Goal: Information Seeking & Learning: Learn about a topic

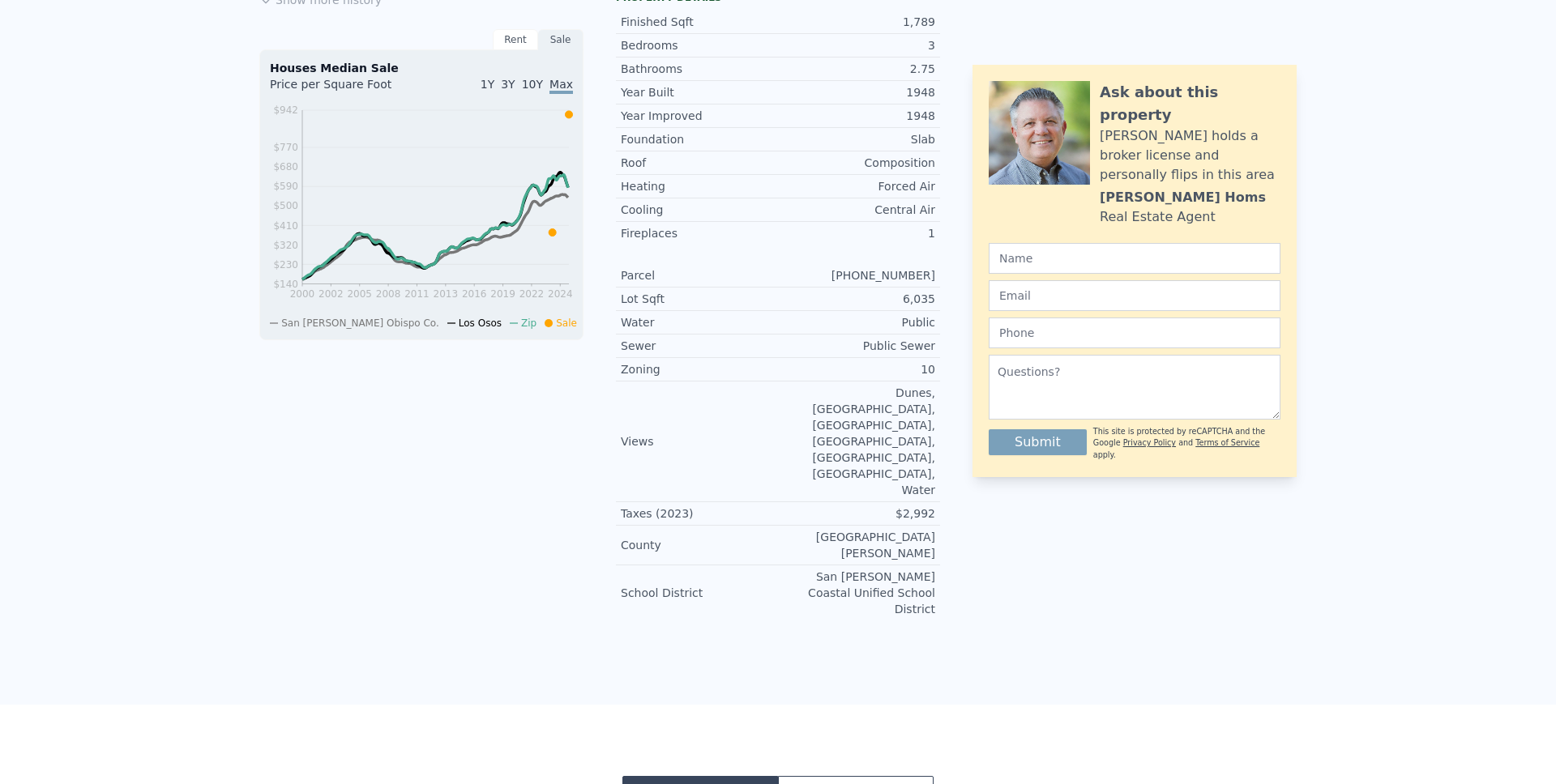
scroll to position [6, 0]
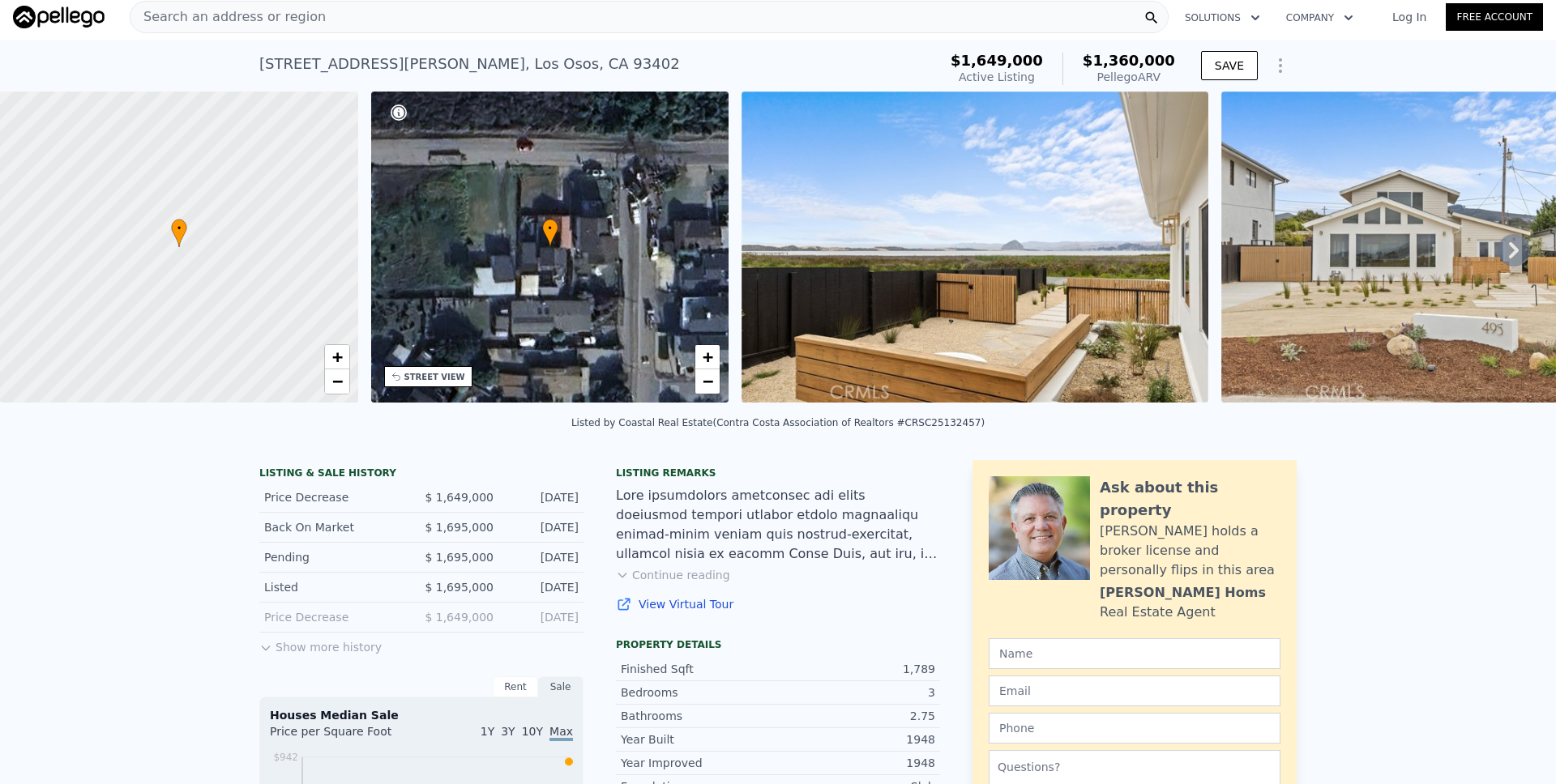
click at [339, 9] on div "Search an address or region" at bounding box center [649, 17] width 1038 height 33
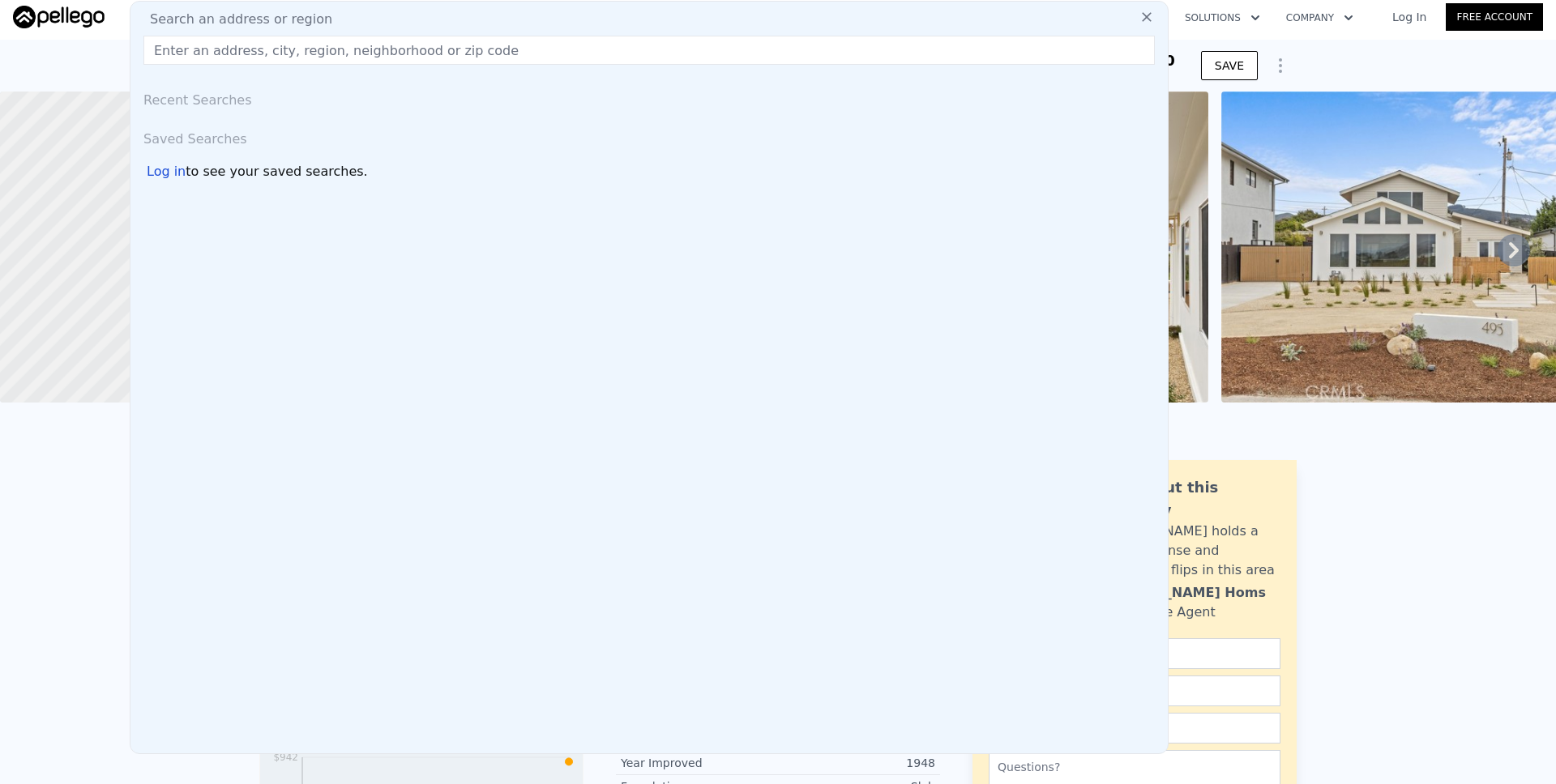
click at [85, 176] on div at bounding box center [179, 247] width 430 height 373
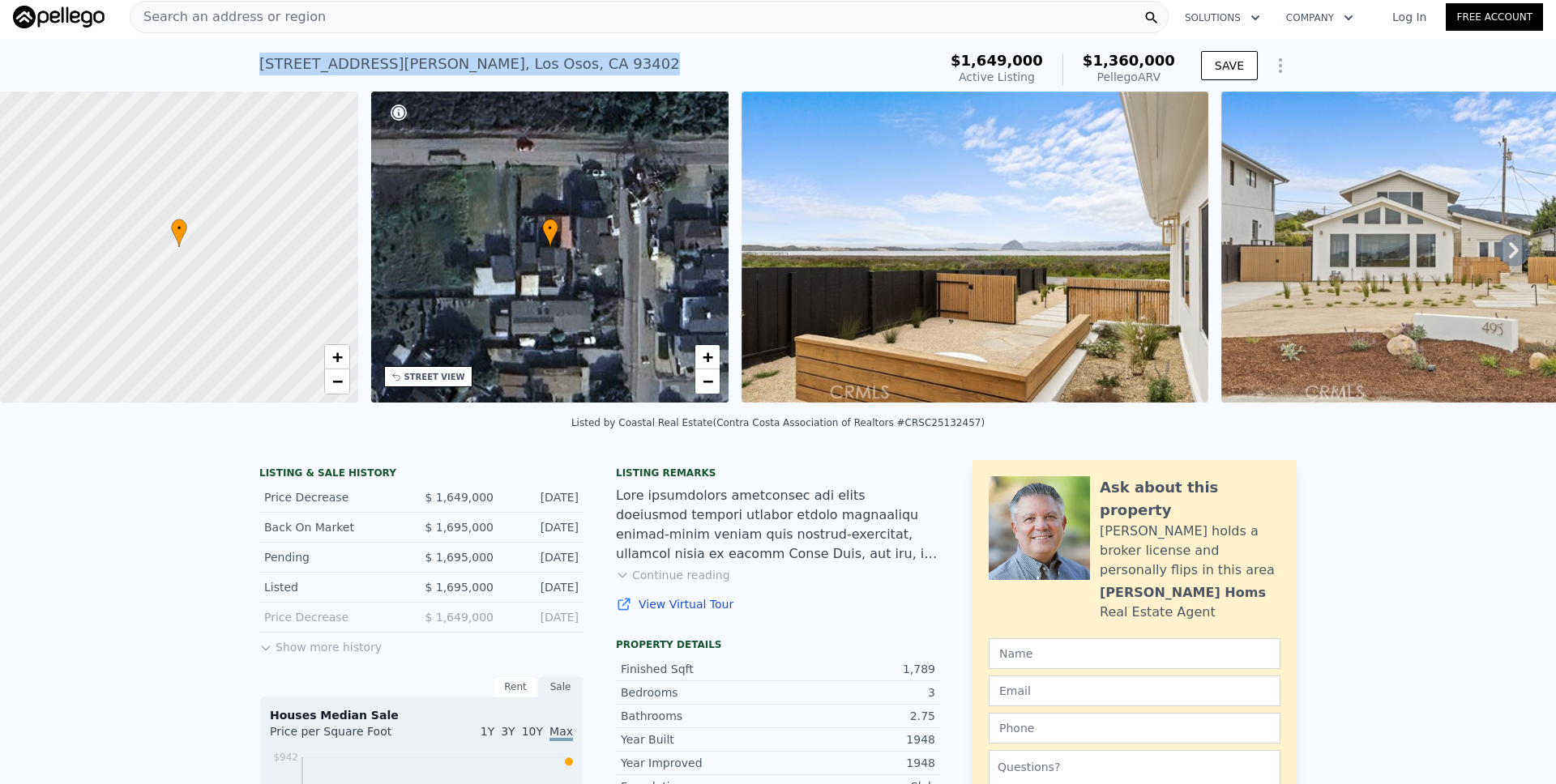
drag, startPoint x: 290, startPoint y: 78, endPoint x: 225, endPoint y: 62, distance: 66.9
click at [225, 62] on div "[STREET_ADDRESS][PERSON_NAME] Active at $1.649m (~ARV $1.360m ) $1,649,000 Acti…" at bounding box center [778, 66] width 1556 height 52
copy div "[STREET_ADDRESS][PERSON_NAME]"
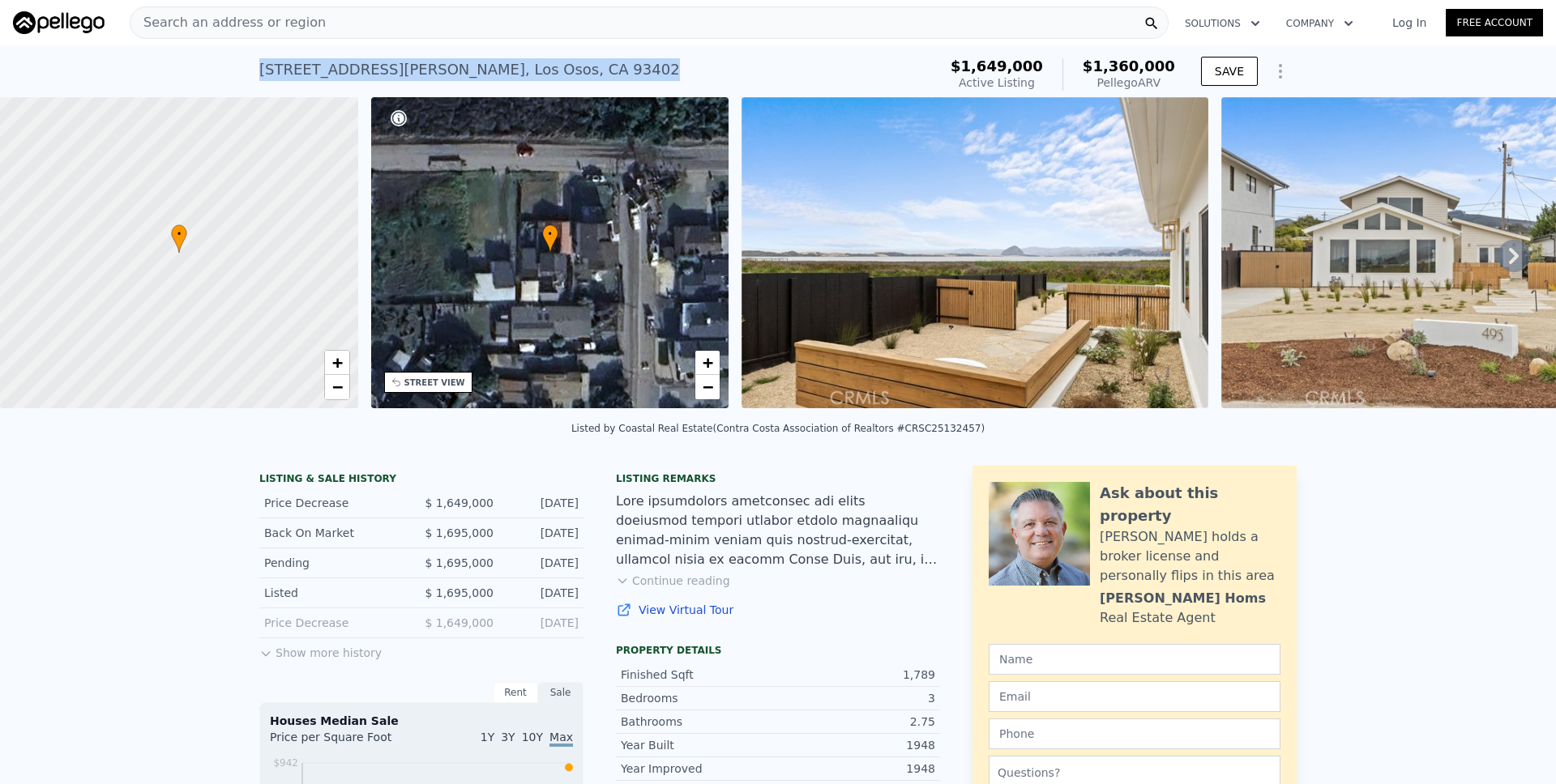
click at [569, 65] on div "[STREET_ADDRESS][PERSON_NAME] Active at $1.649m (~ARV $1.360m )" at bounding box center [595, 74] width 672 height 46
drag, startPoint x: 580, startPoint y: 66, endPoint x: 222, endPoint y: 65, distance: 358.0
click at [222, 65] on div "[STREET_ADDRESS][PERSON_NAME] Active at $1.649m (~ARV $1.360m ) $1,649,000 Acti…" at bounding box center [778, 72] width 1556 height 52
copy div "[STREET_ADDRESS][PERSON_NAME]"
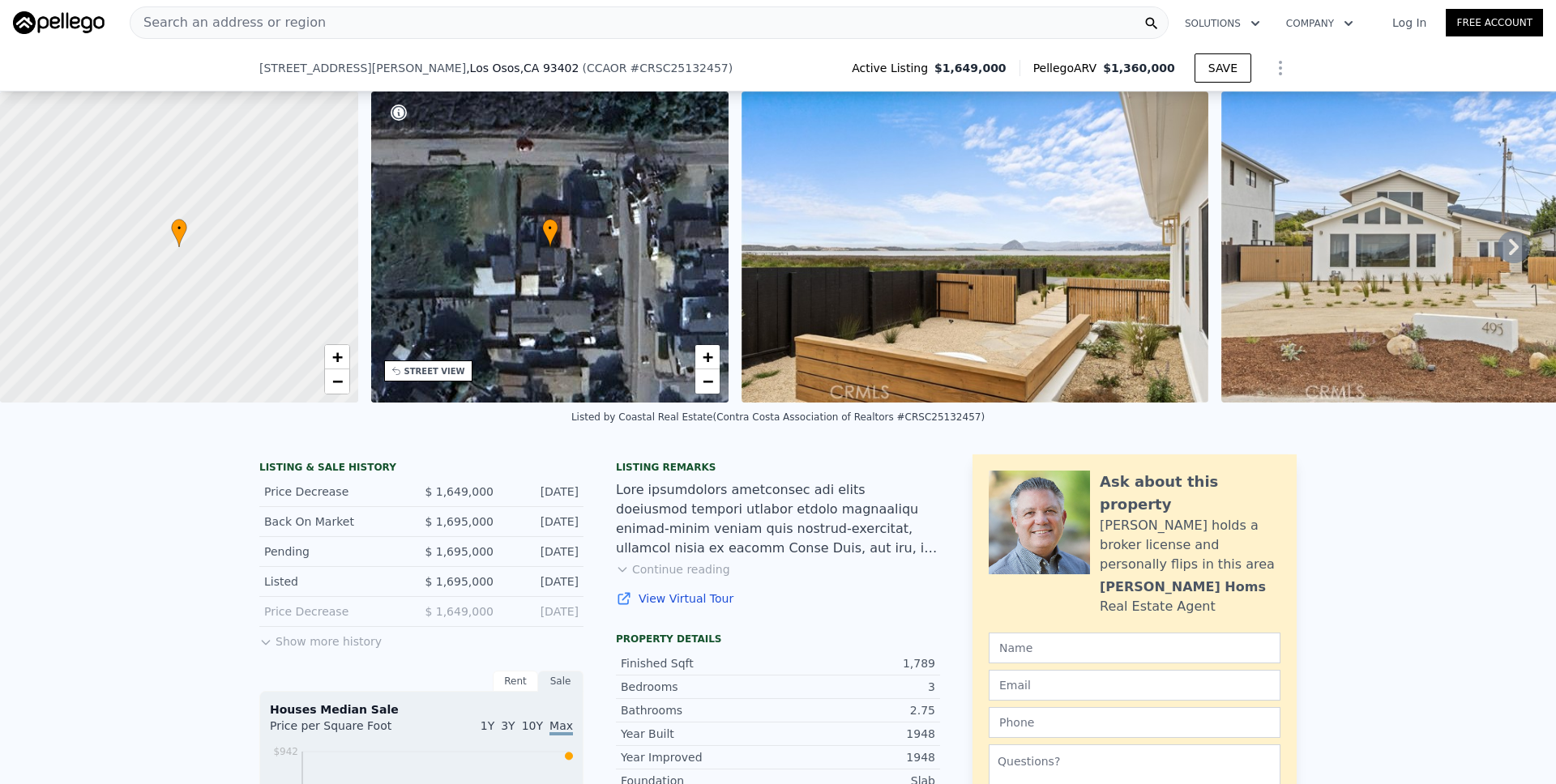
scroll to position [353, 0]
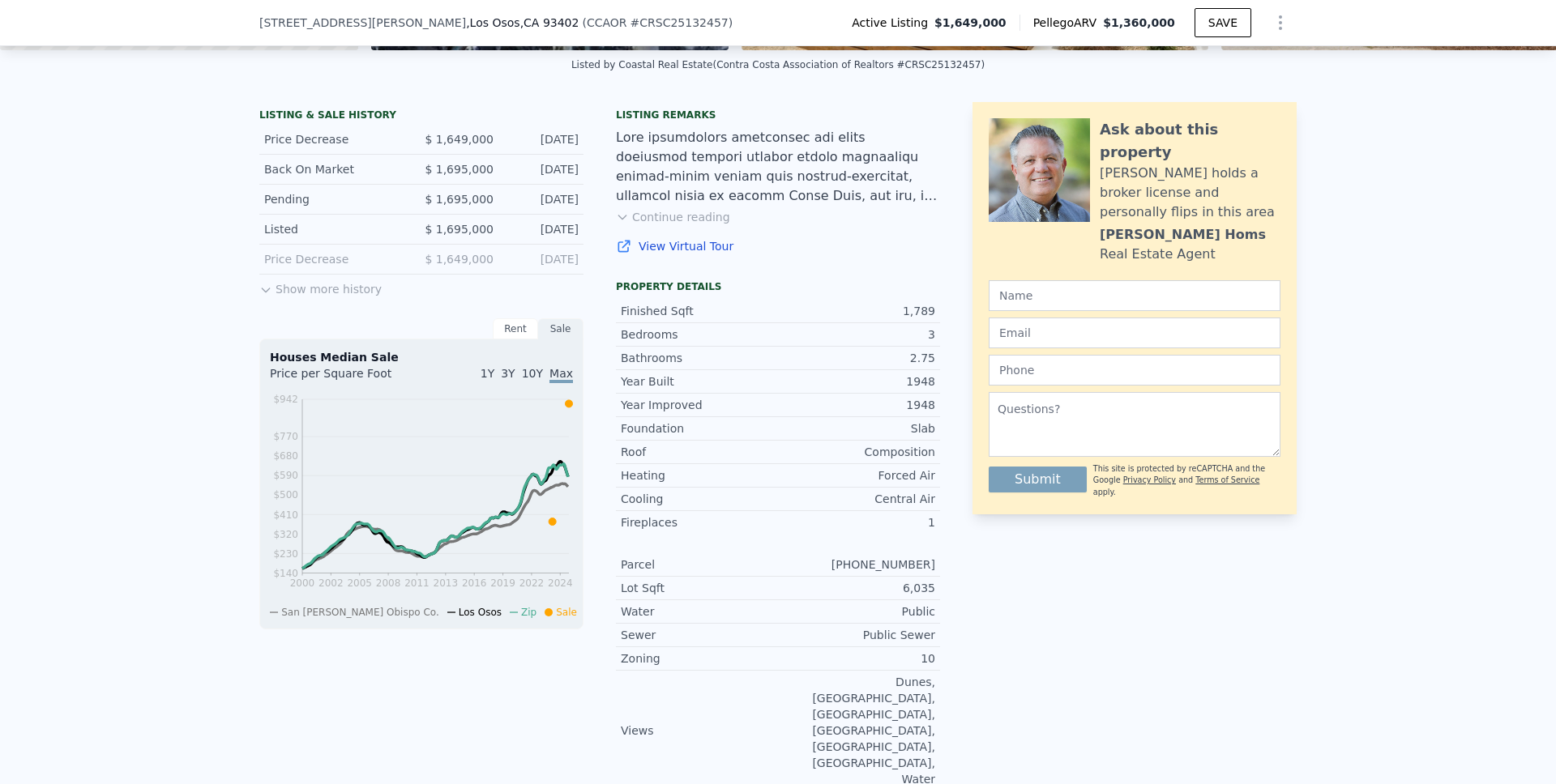
click at [287, 298] on button "Show more history" at bounding box center [321, 285] width 122 height 22
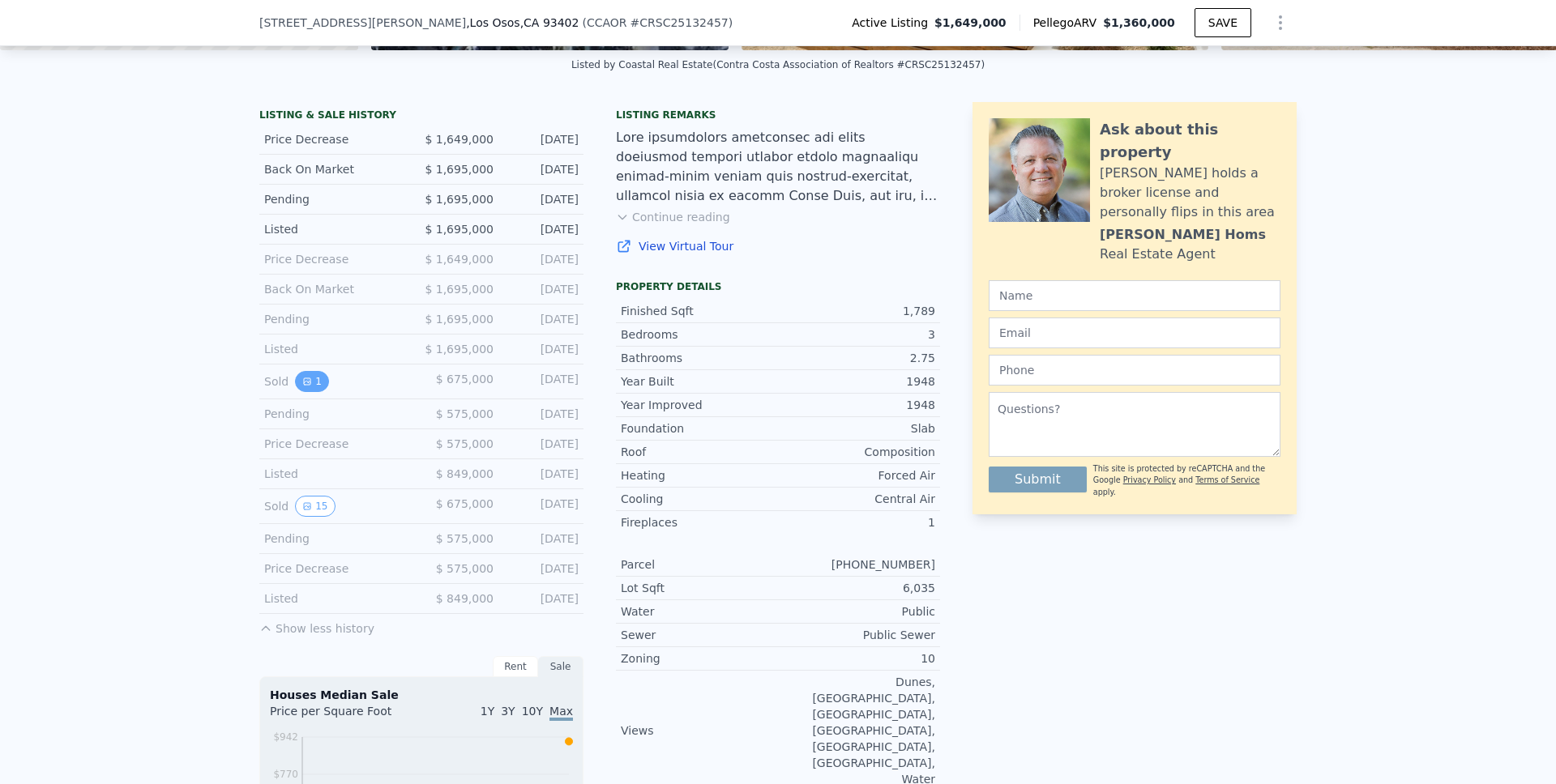
click at [302, 386] on icon "View historical data" at bounding box center [306, 381] width 9 height 9
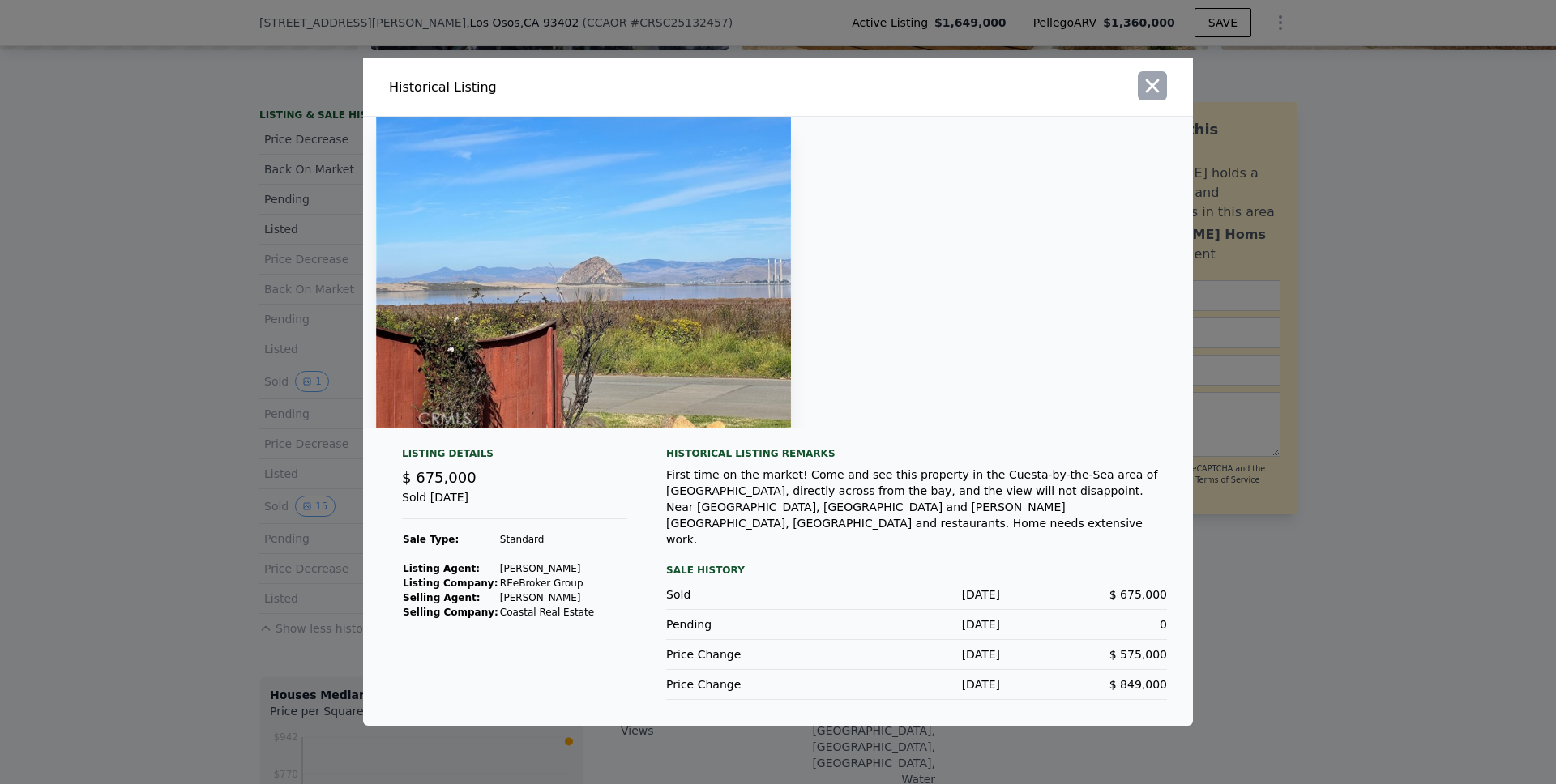
click at [1143, 93] on icon "button" at bounding box center [1152, 85] width 22 height 22
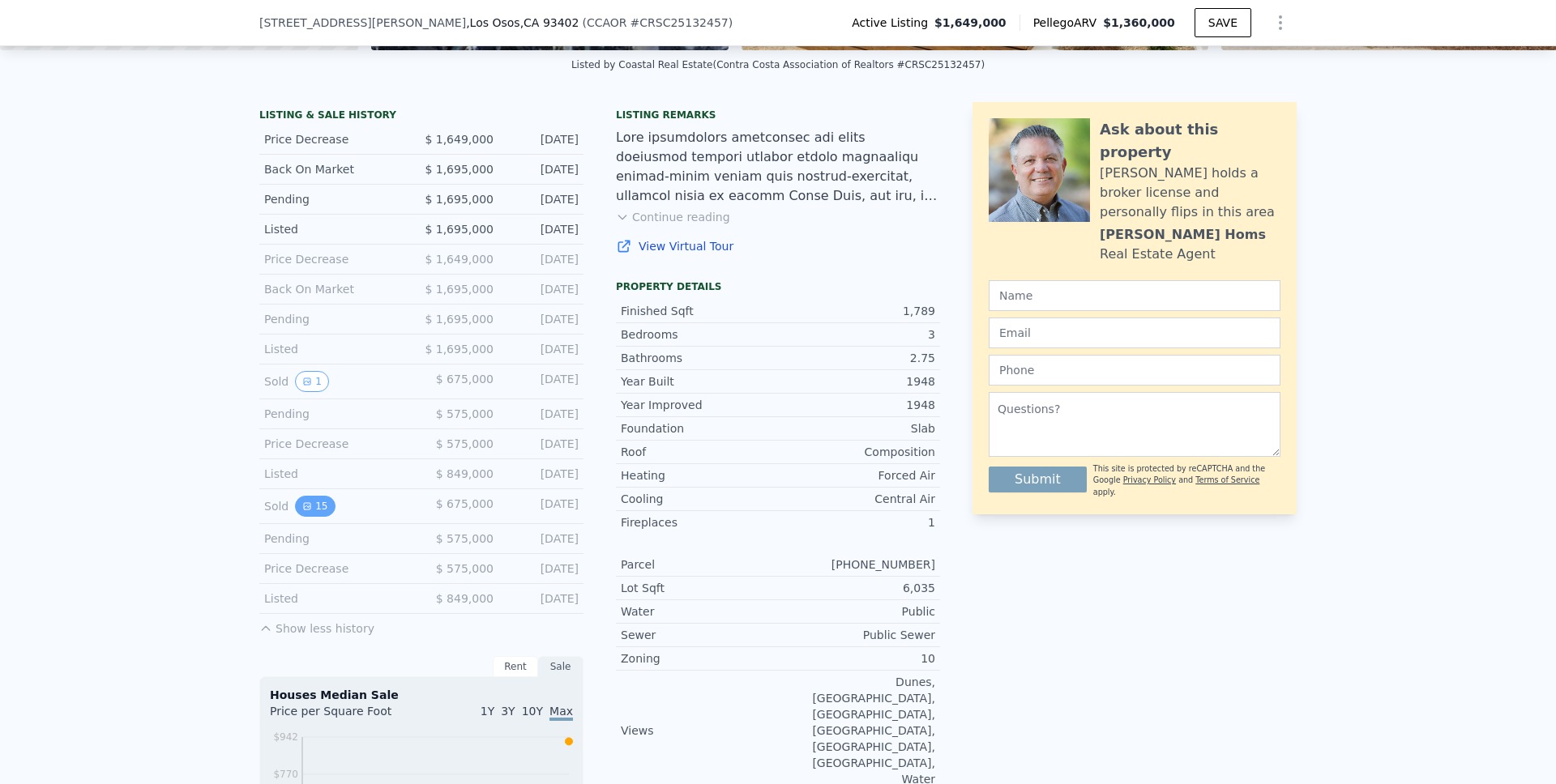
click at [311, 517] on button "15" at bounding box center [315, 506] width 40 height 21
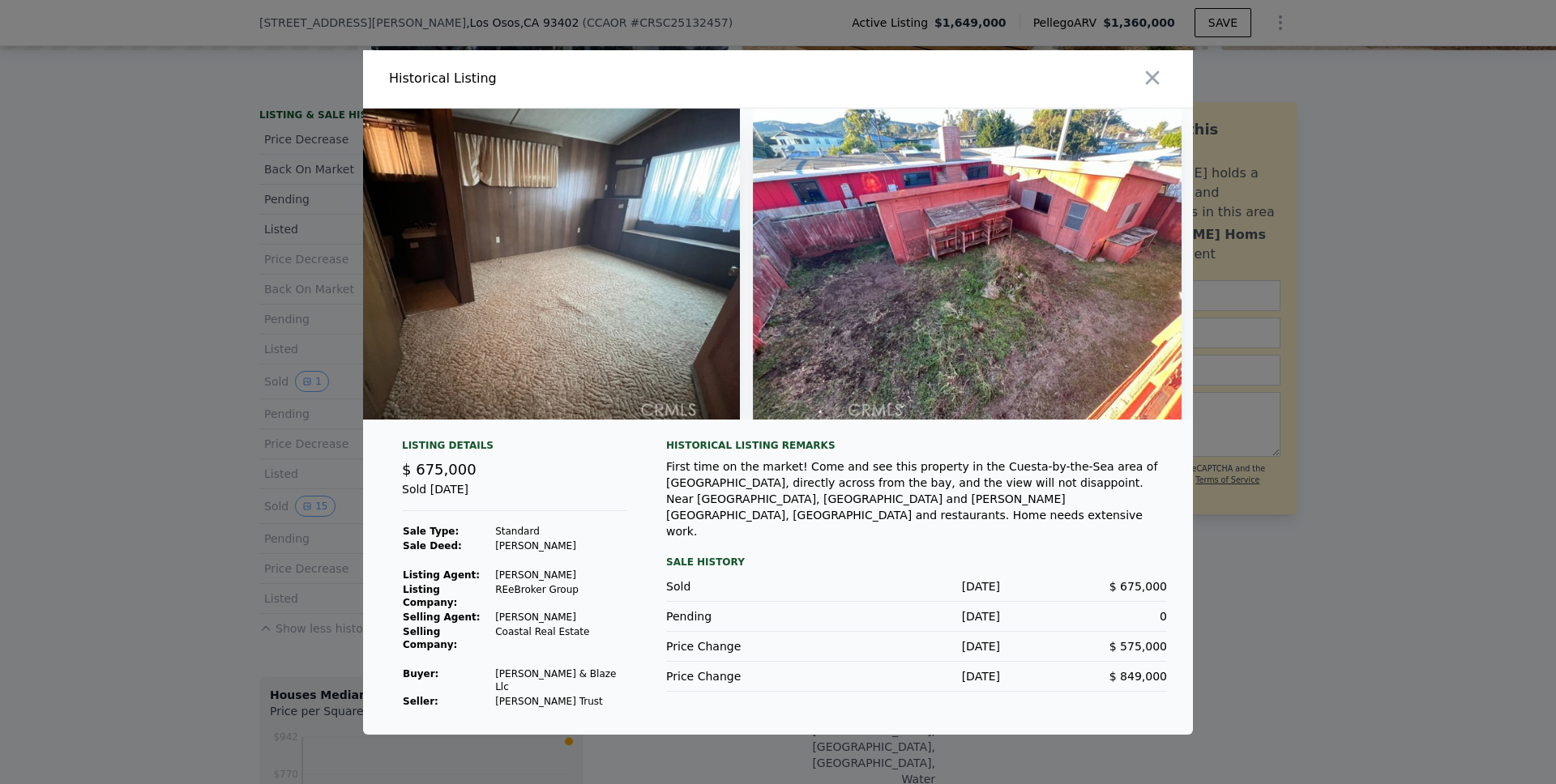
scroll to position [0, 1817]
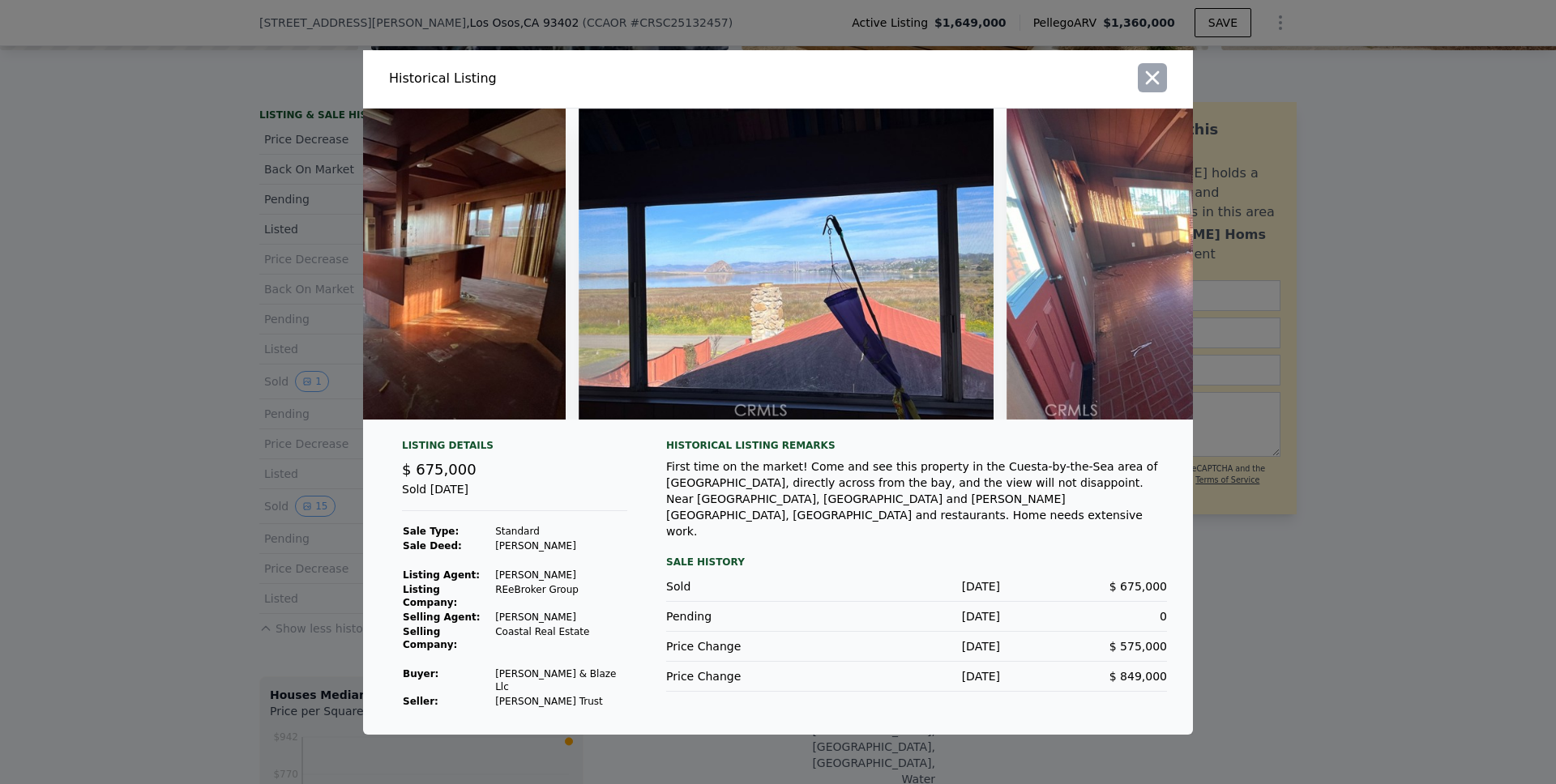
click at [1160, 79] on icon "button" at bounding box center [1152, 78] width 22 height 22
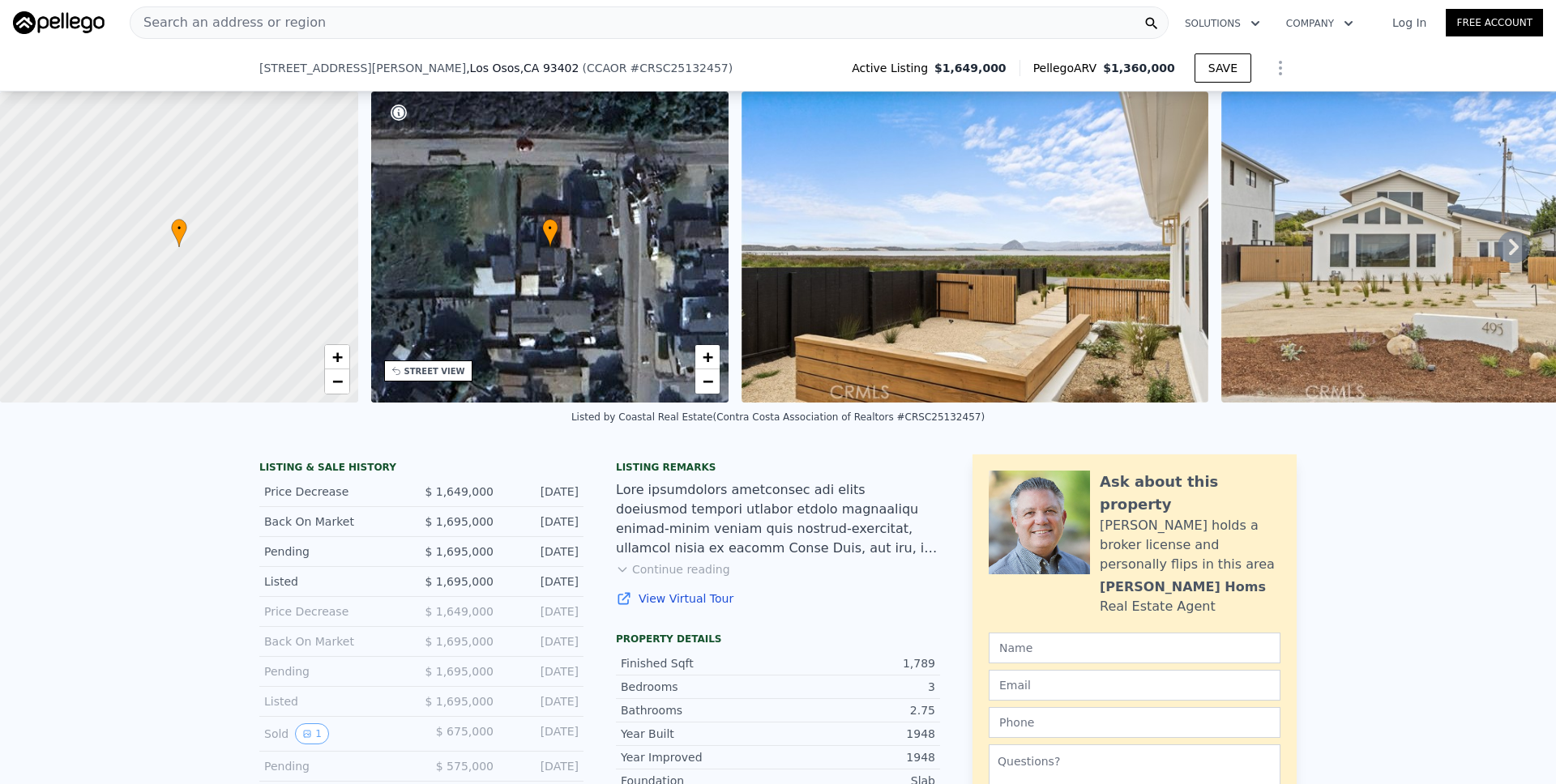
scroll to position [545, 0]
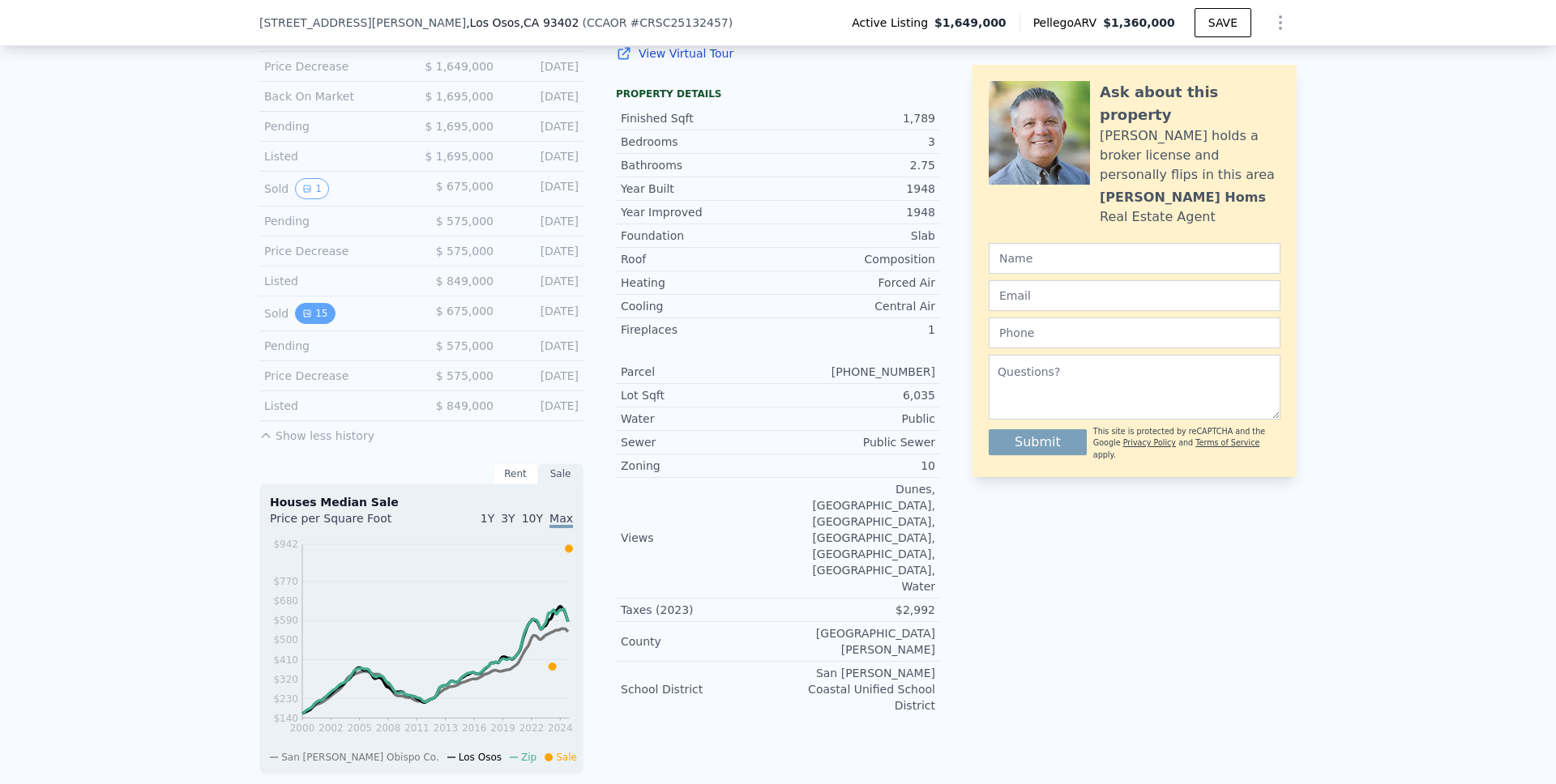
click at [323, 324] on button "15" at bounding box center [315, 313] width 40 height 21
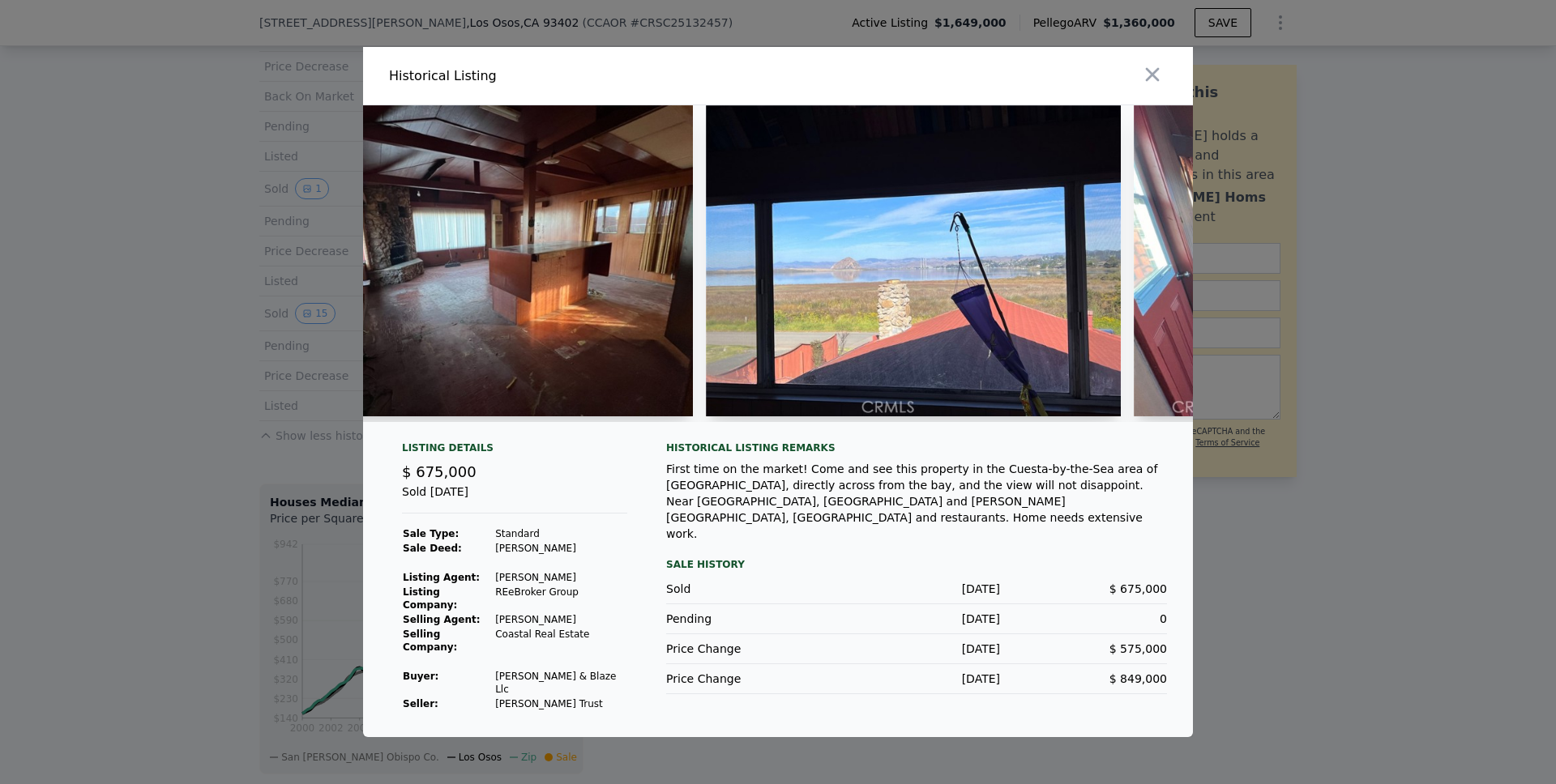
scroll to position [0, 1701]
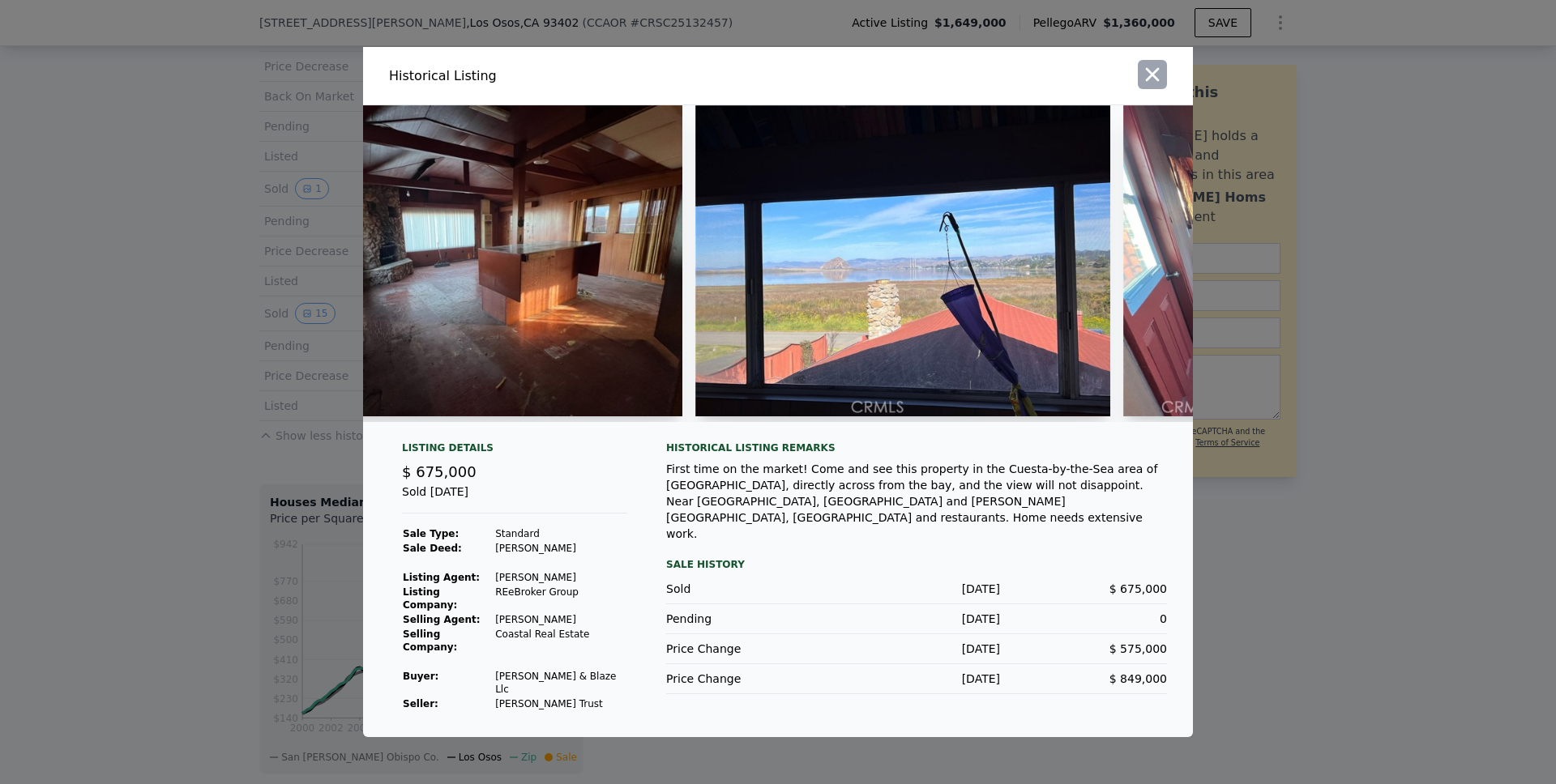
click at [1145, 85] on icon "button" at bounding box center [1152, 74] width 22 height 22
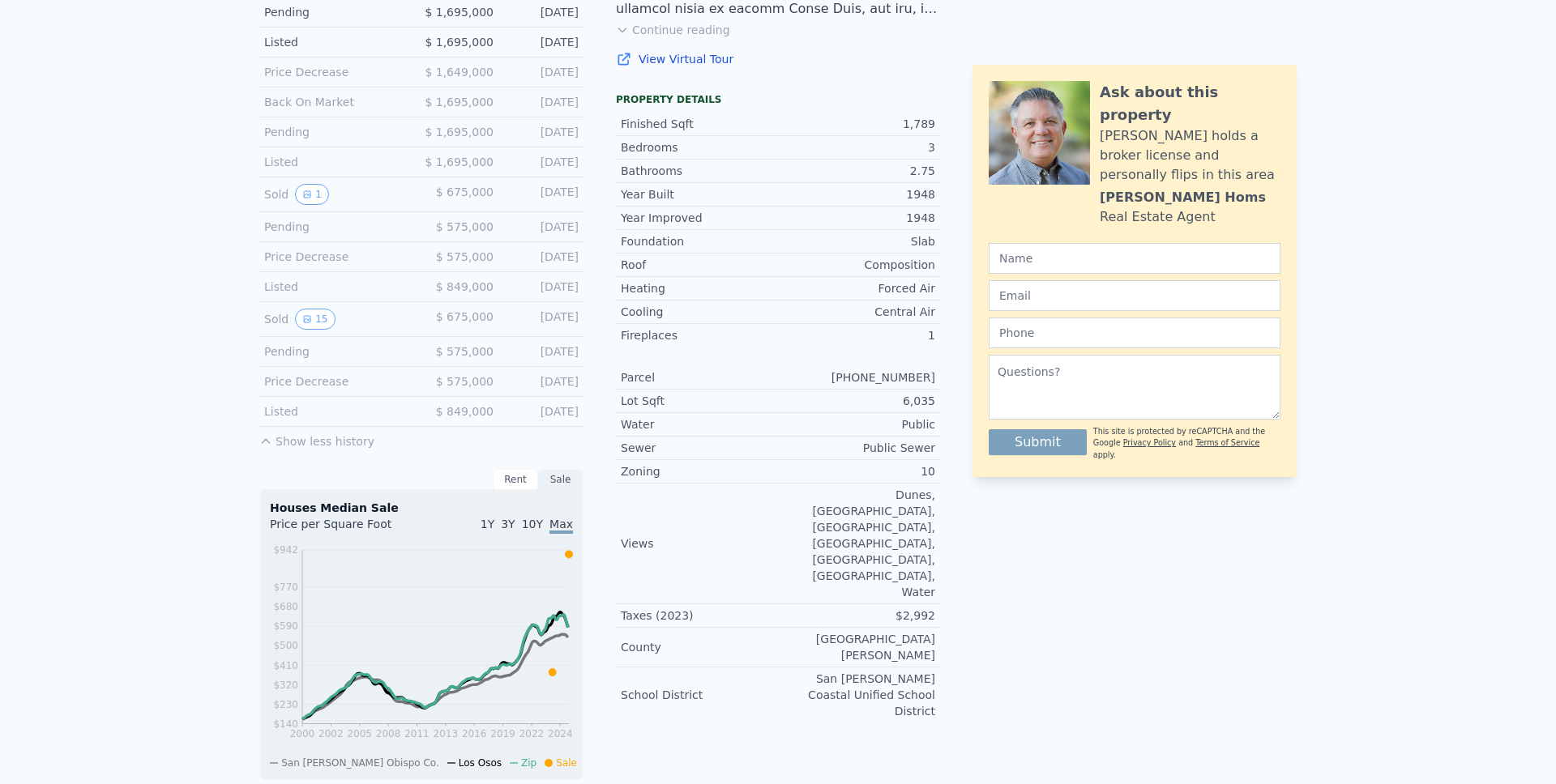
scroll to position [0, 0]
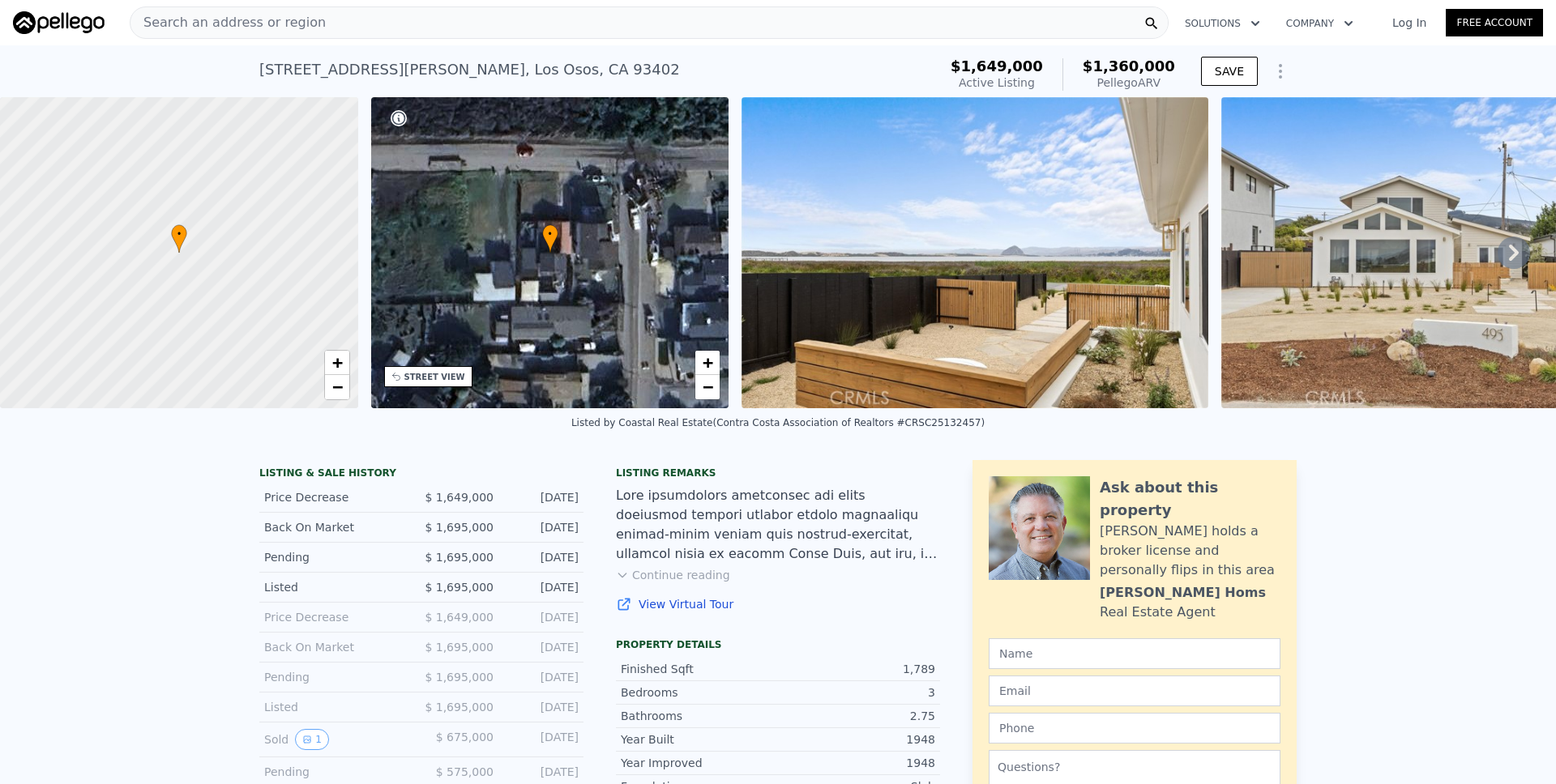
click at [902, 271] on img at bounding box center [975, 253] width 467 height 311
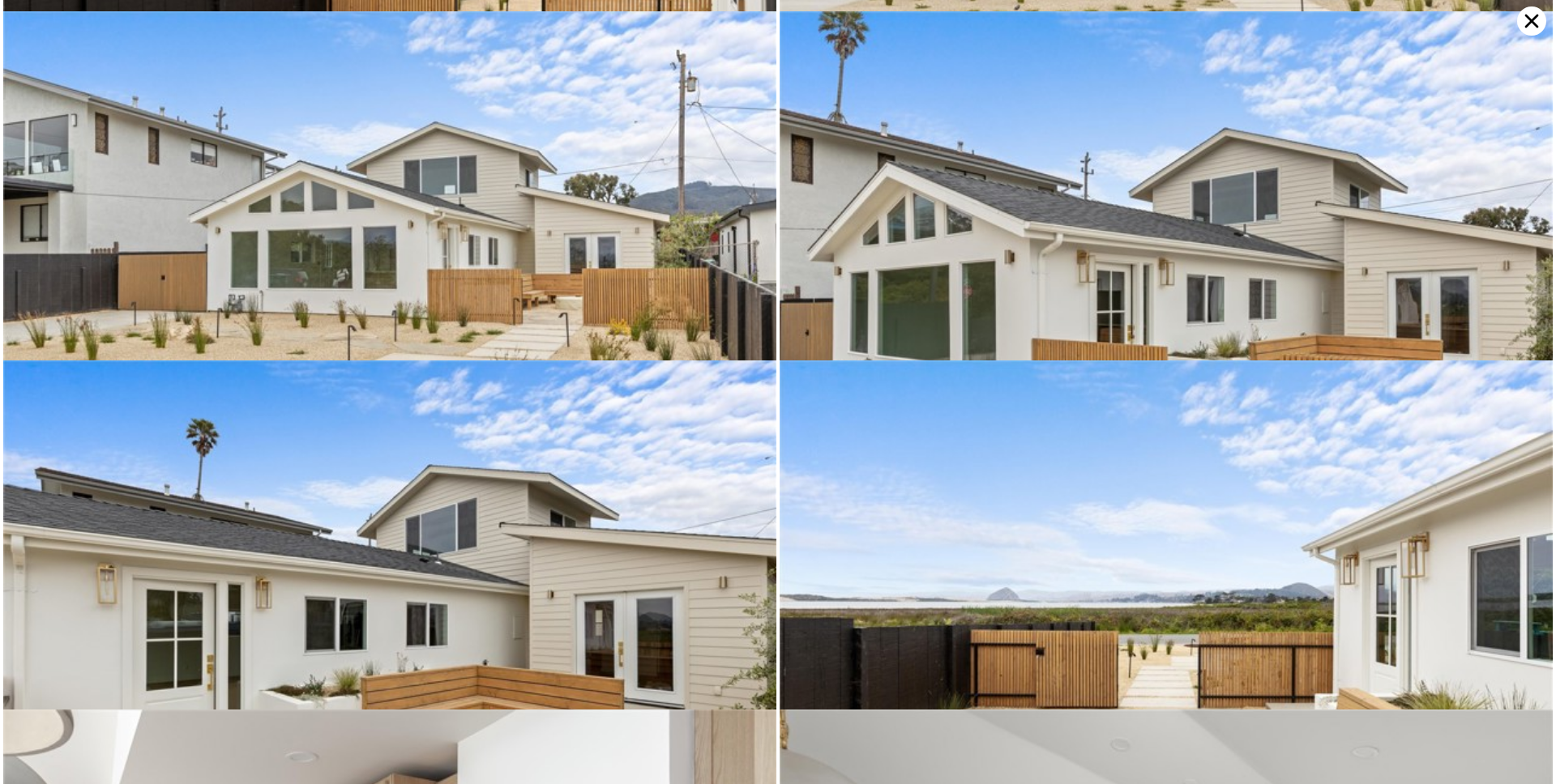
scroll to position [349, 0]
